Goal: Information Seeking & Learning: Find specific fact

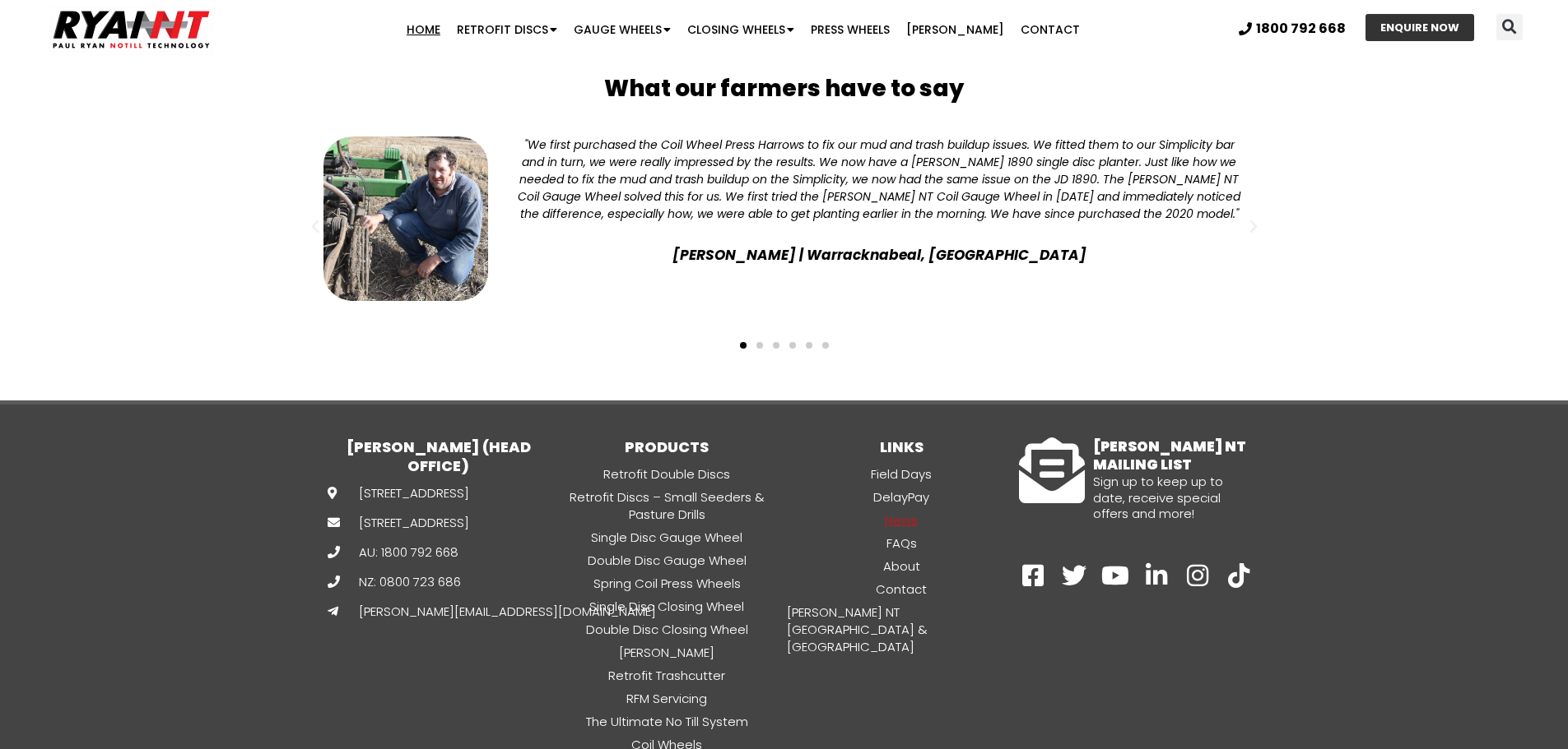
click at [903, 511] on link "News" at bounding box center [901, 520] width 234 height 19
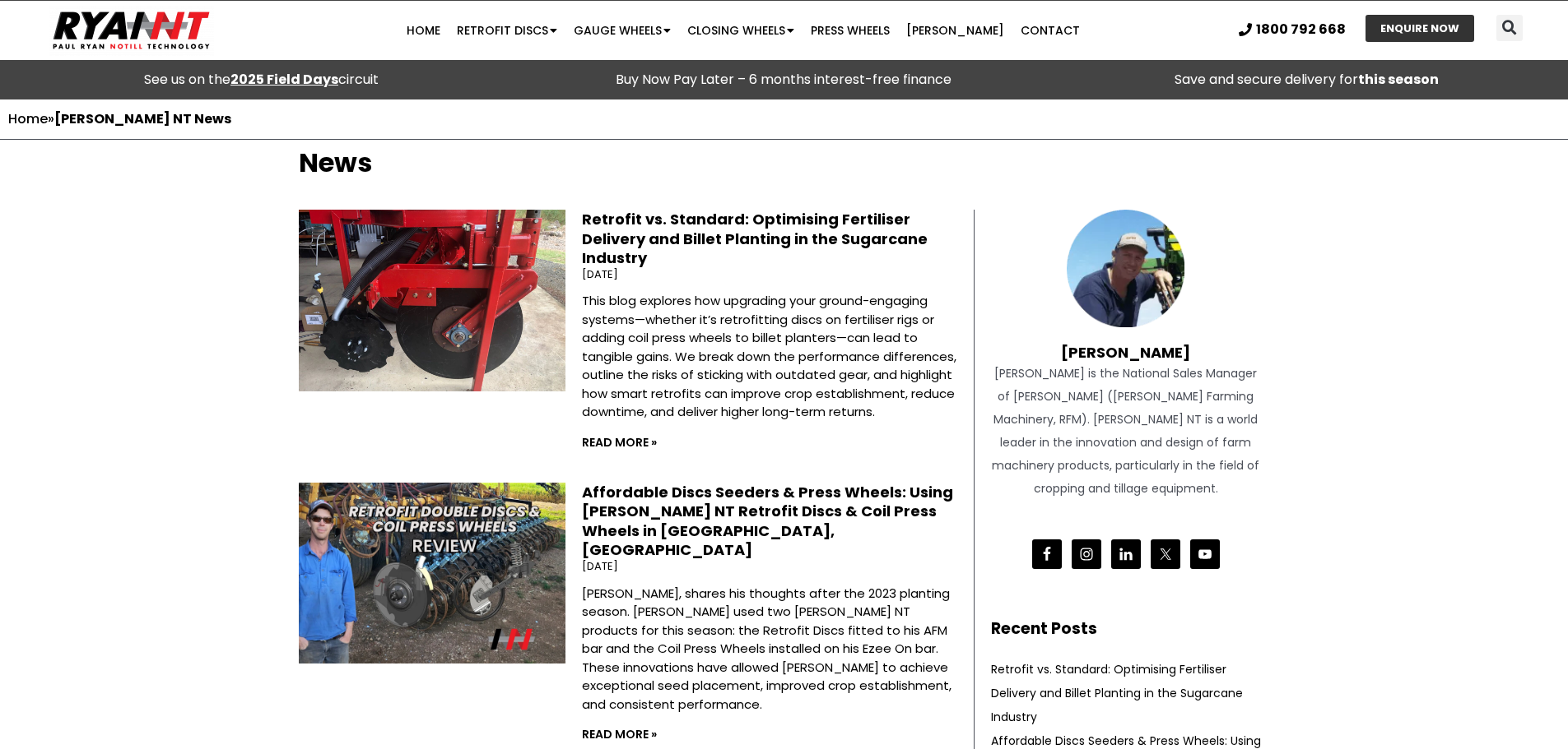
click at [294, 77] on strong "2025 Field Days" at bounding box center [284, 80] width 108 height 19
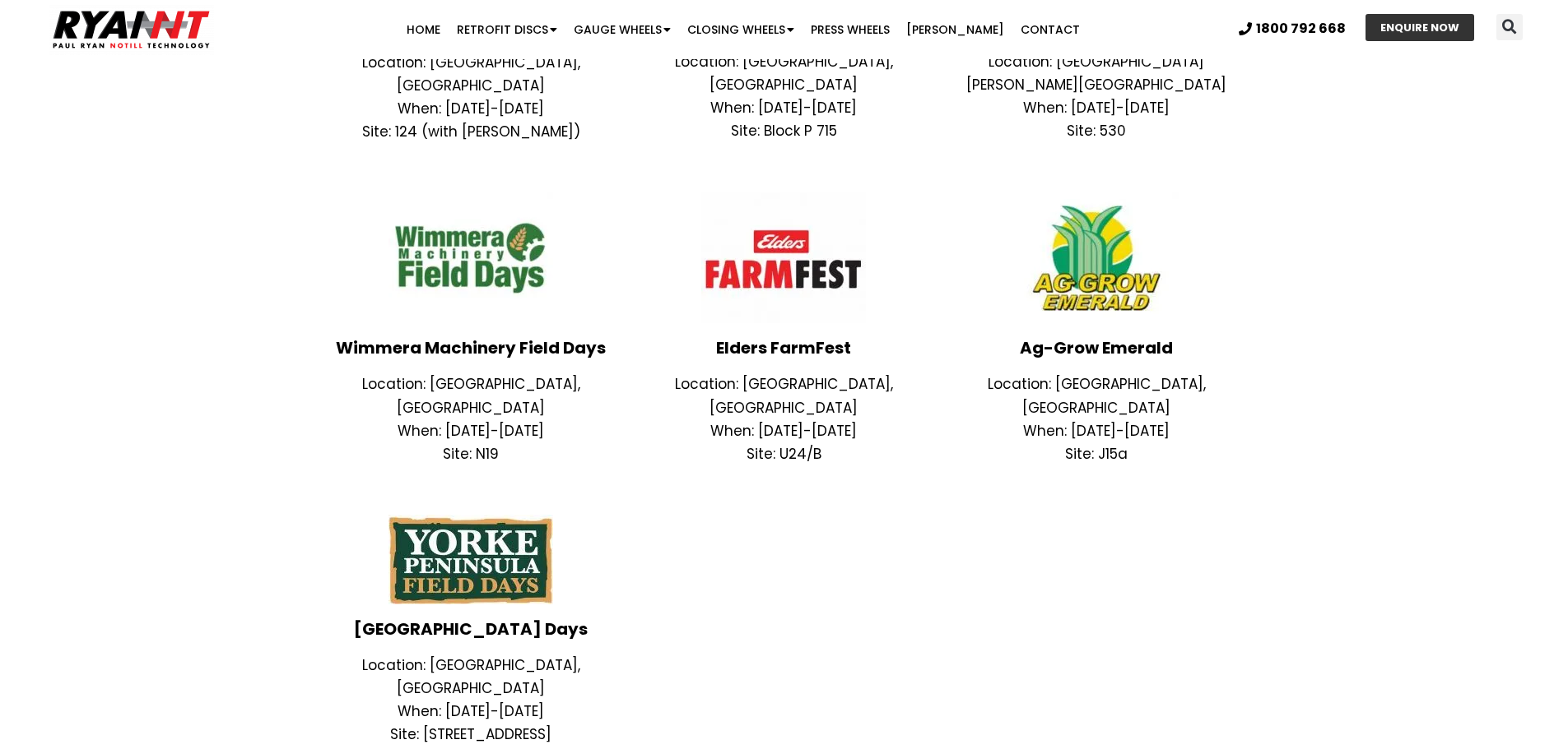
scroll to position [987, 0]
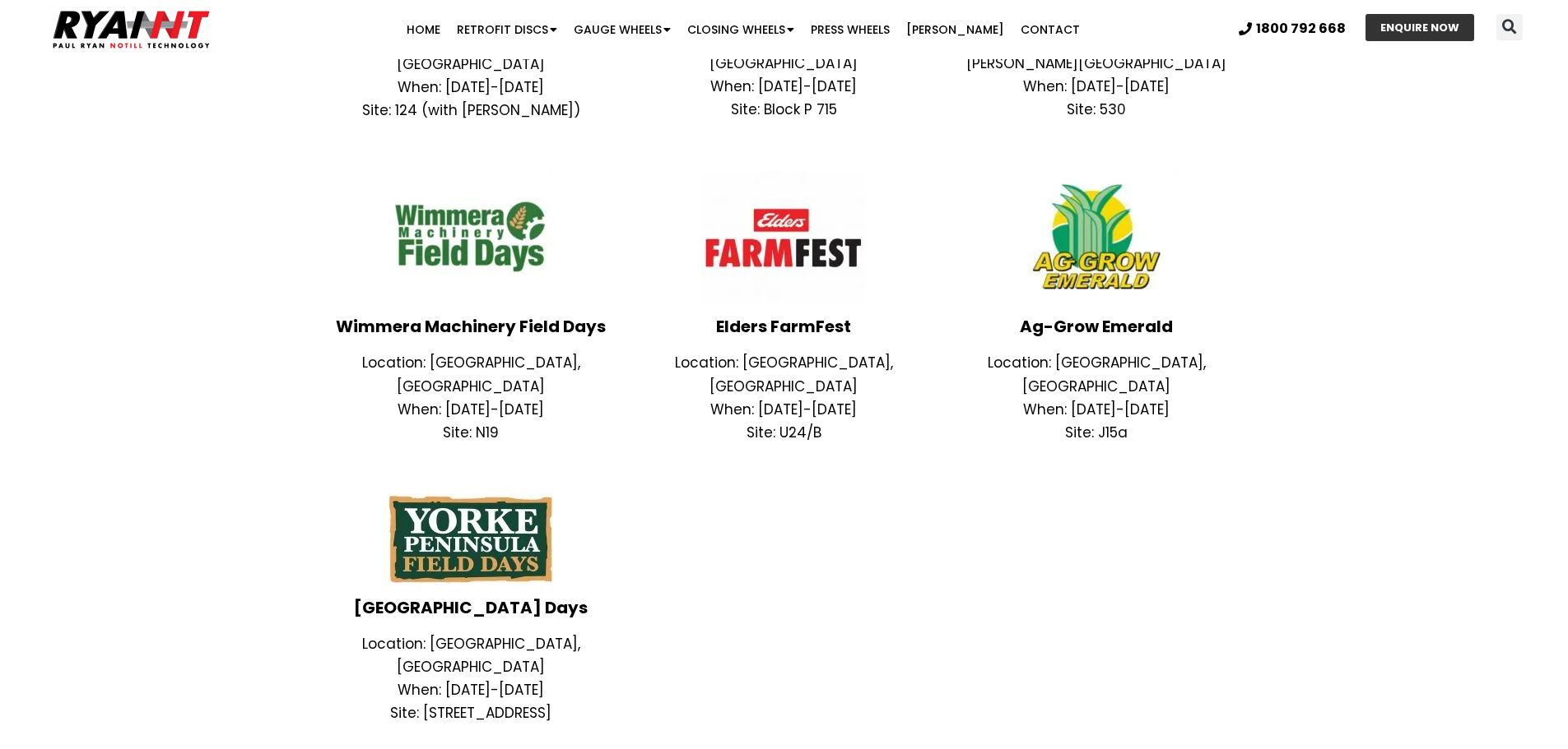
drag, startPoint x: 573, startPoint y: 620, endPoint x: 377, endPoint y: 618, distance: 196.0
click at [377, 702] on p "Site: 516 Boors Plains Road" at bounding box center [472, 713] width 296 height 23
copy p "Site: 516 Boors Plains Road"
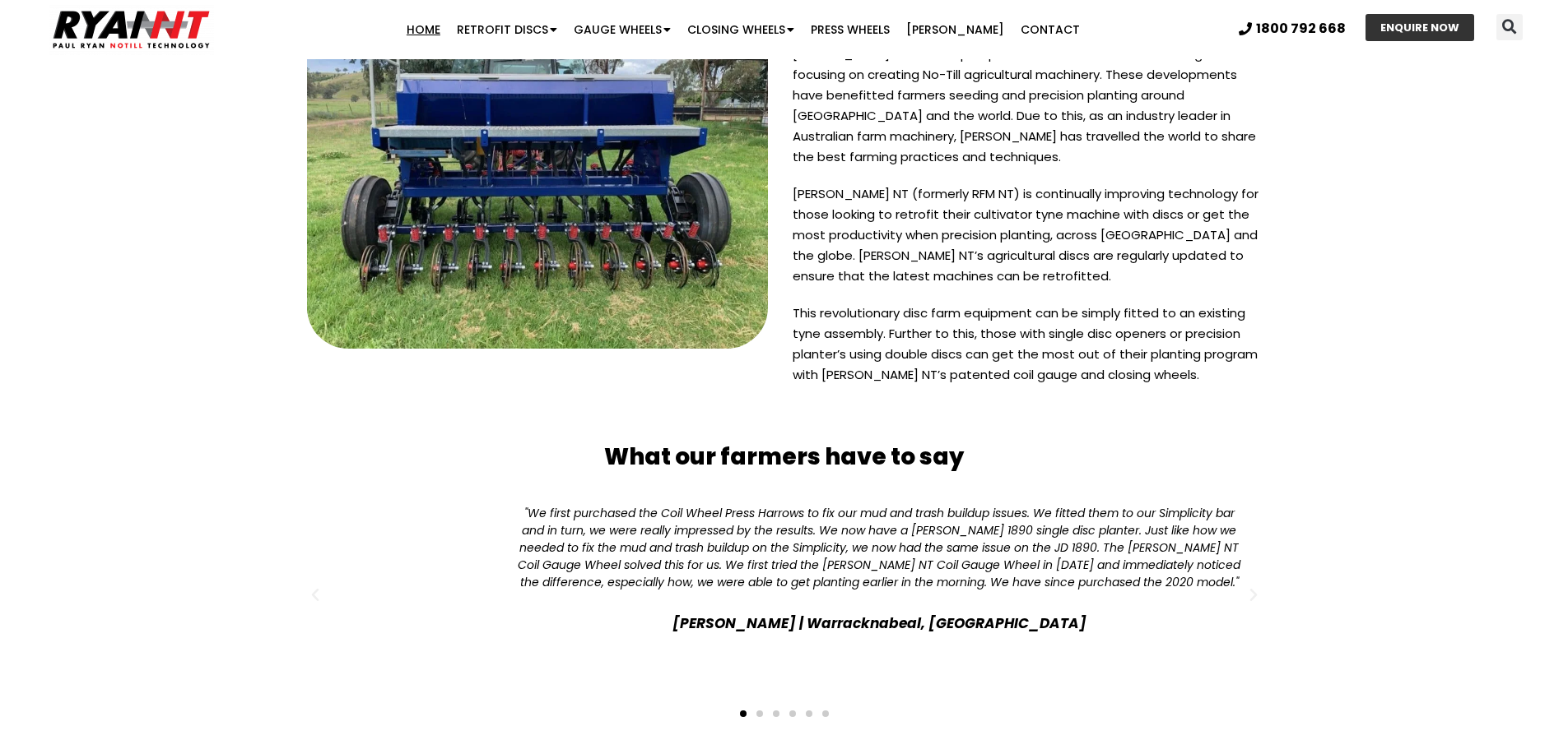
scroll to position [4235, 0]
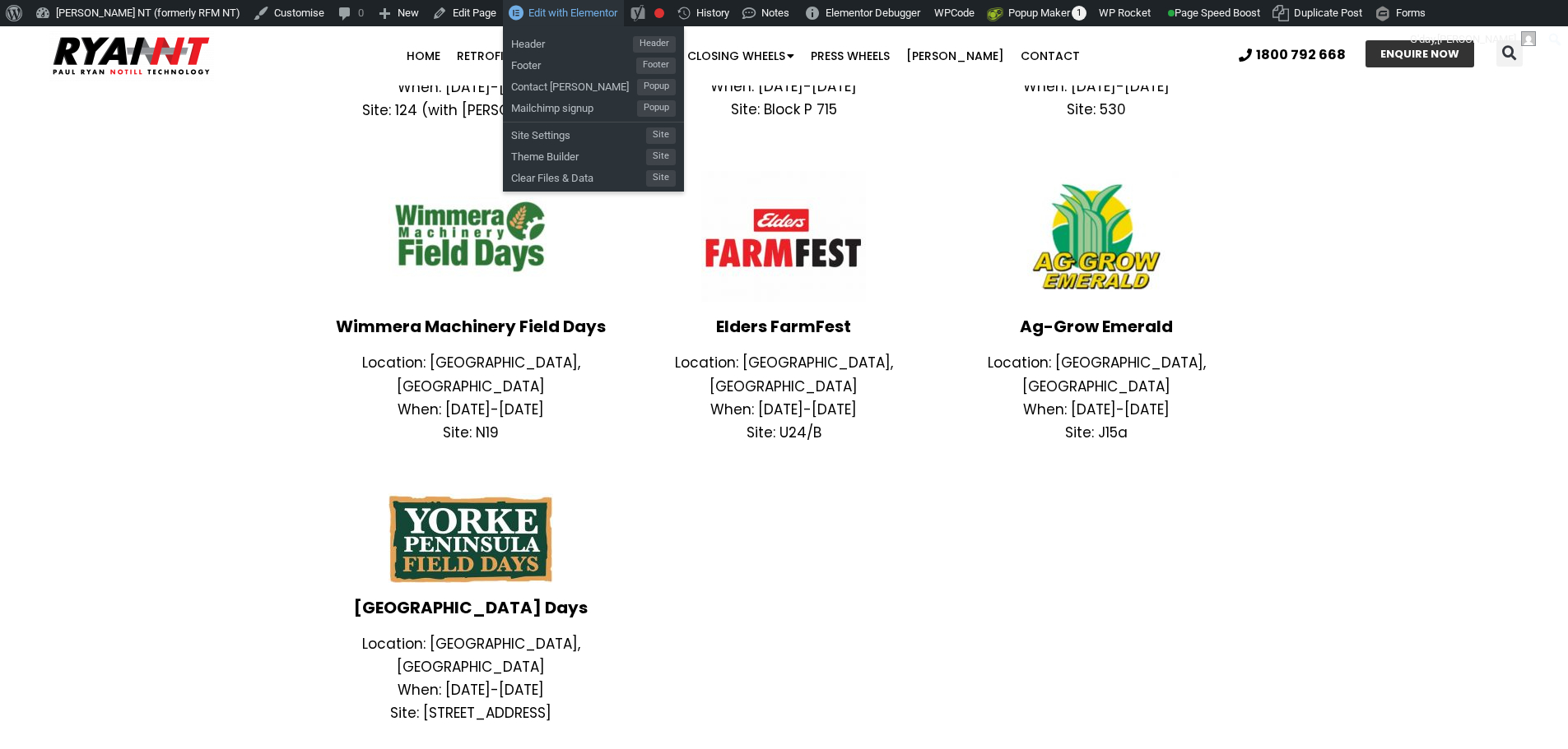
click at [528, 8] on span "Edit with Elementor" at bounding box center [572, 12] width 89 height 12
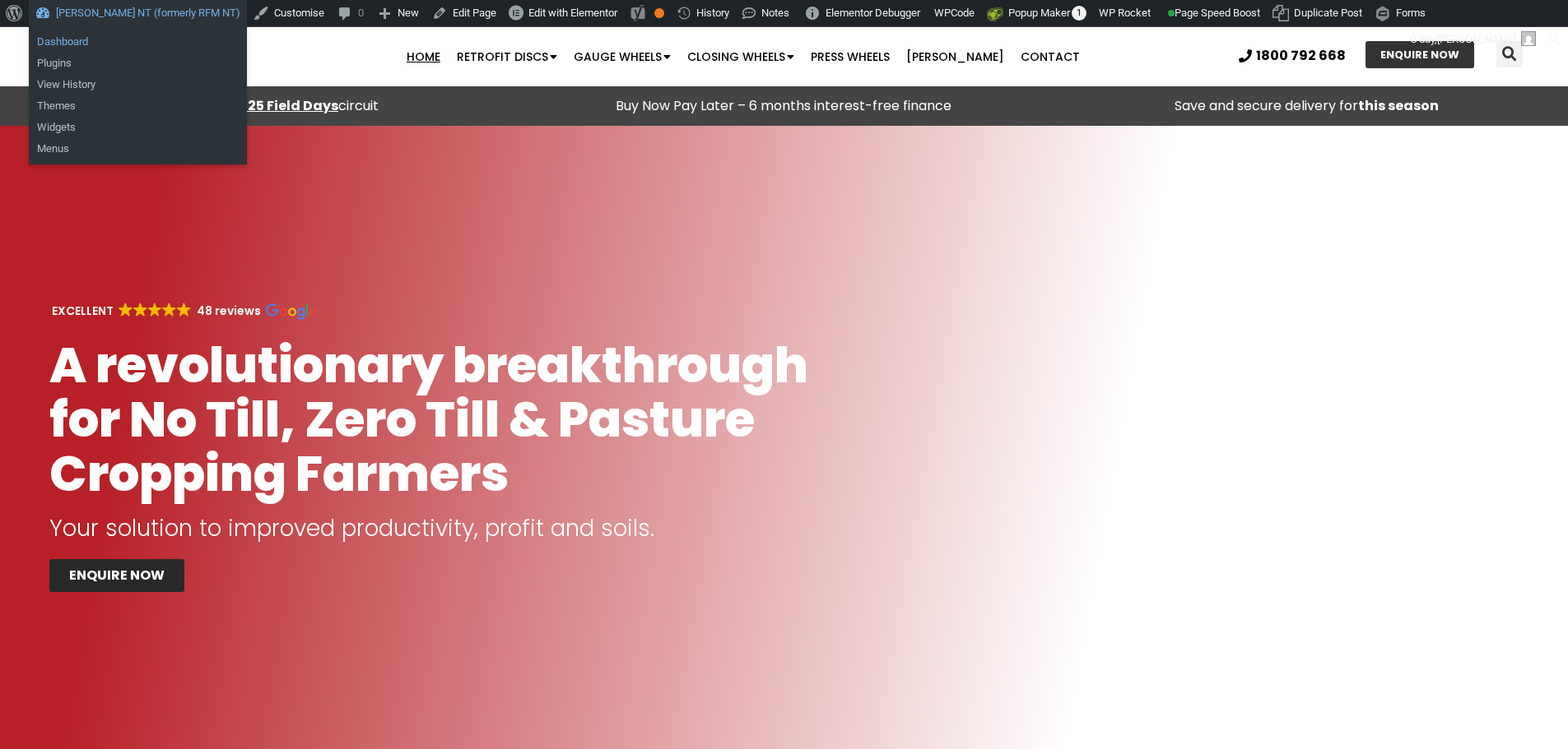
click at [64, 36] on link "Dashboard" at bounding box center [138, 41] width 219 height 22
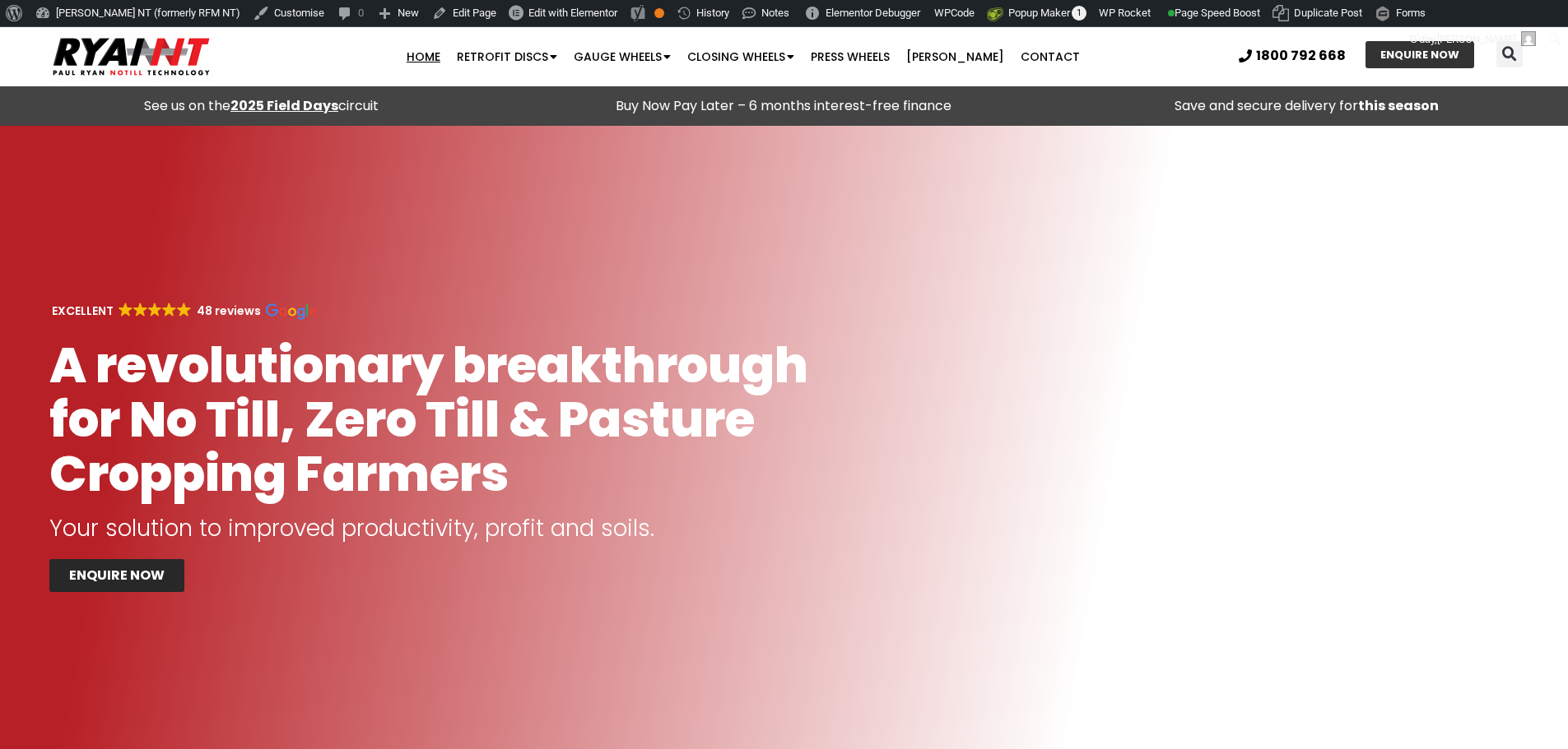
click at [321, 98] on strong "2025 Field Days" at bounding box center [284, 106] width 108 height 19
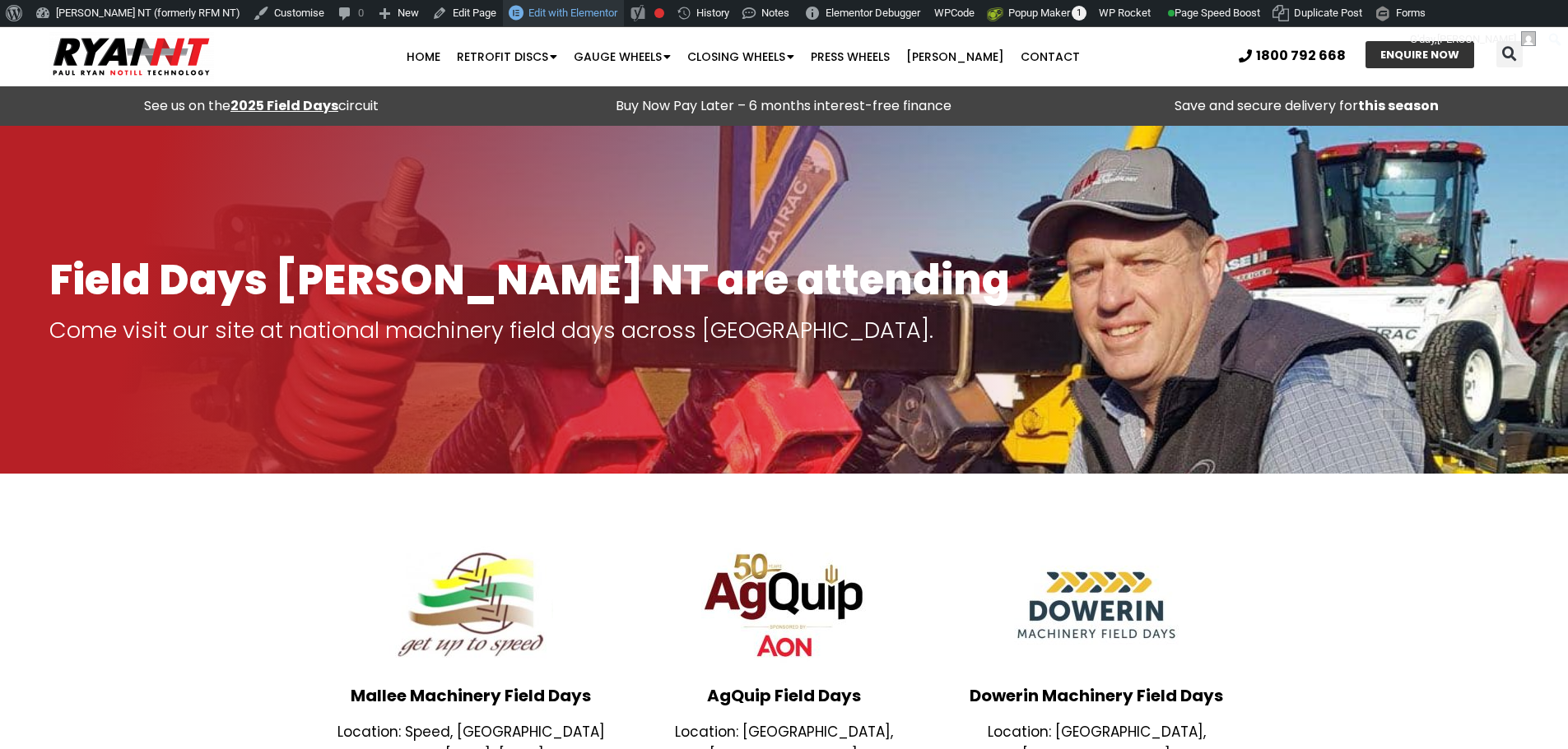
click at [528, 16] on span "Edit with Elementor" at bounding box center [572, 12] width 89 height 12
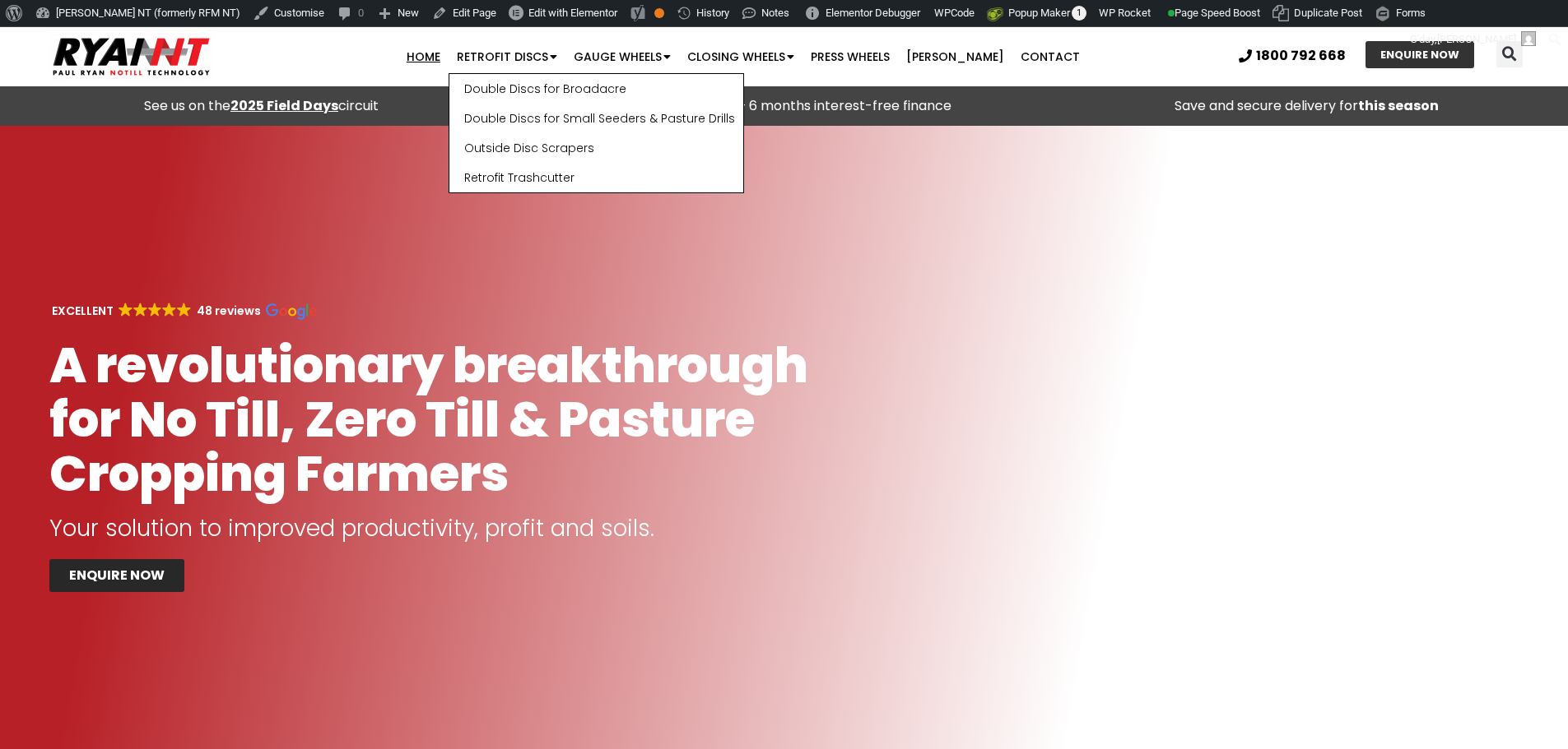
click at [309, 107] on strong "2025 Field Days" at bounding box center [284, 106] width 108 height 19
